Goal: Task Accomplishment & Management: Manage account settings

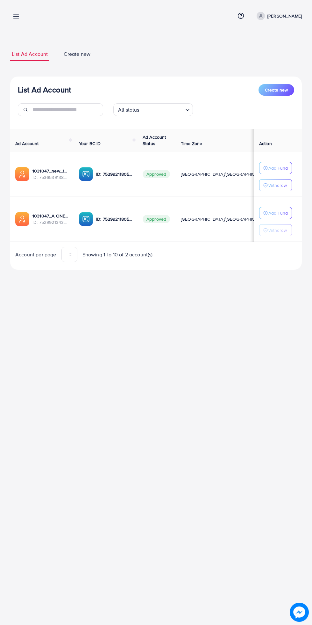
click at [296, 19] on p "[PERSON_NAME]" at bounding box center [285, 16] width 34 height 8
click at [267, 53] on span "Log out" at bounding box center [263, 52] width 17 height 8
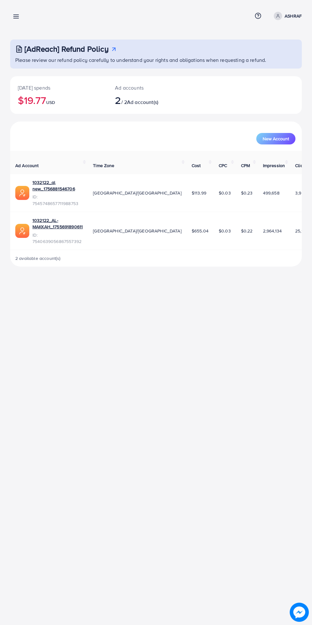
click at [16, 15] on line at bounding box center [16, 15] width 5 height 0
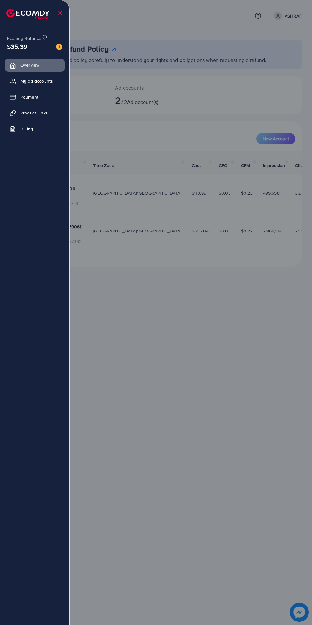
click at [57, 80] on link "My ad accounts" at bounding box center [35, 81] width 60 height 13
